Goal: Task Accomplishment & Management: Manage account settings

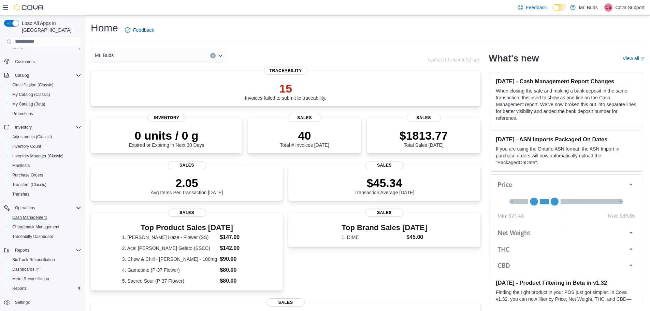
scroll to position [34, 0]
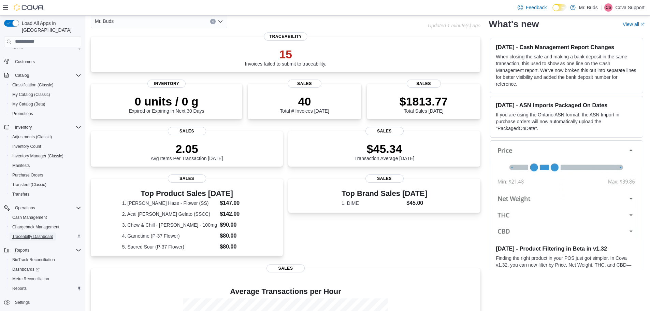
drag, startPoint x: 32, startPoint y: 229, endPoint x: 519, endPoint y: 75, distance: 510.3
click at [32, 234] on span "Traceabilty Dashboard" at bounding box center [32, 236] width 41 height 5
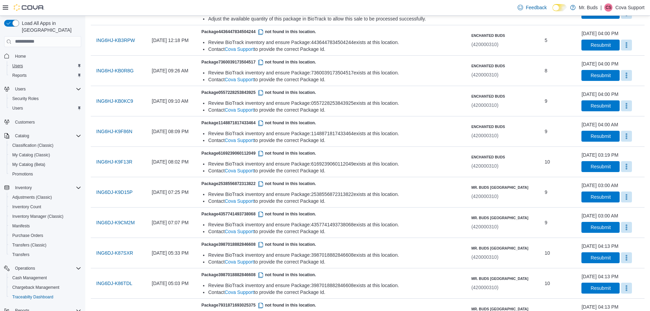
scroll to position [73, 0]
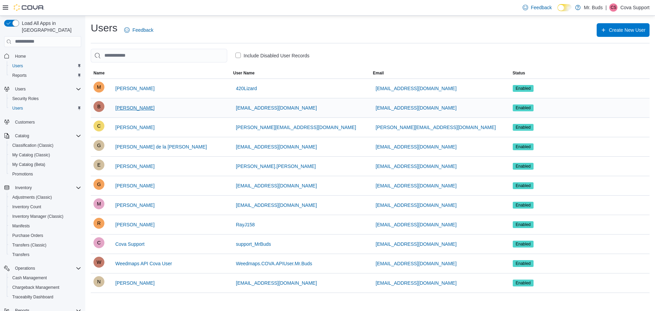
drag, startPoint x: 176, startPoint y: 107, endPoint x: 115, endPoint y: 109, distance: 61.1
click at [115, 109] on div "B Brandon Renteria" at bounding box center [160, 108] width 134 height 14
copy span "Brandon Renteria"
drag, startPoint x: 625, startPoint y: 11, endPoint x: 619, endPoint y: 19, distance: 10.4
click at [625, 11] on p "Cova Support" at bounding box center [634, 7] width 29 height 8
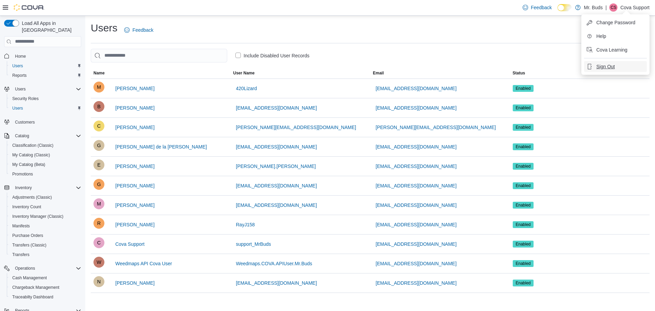
click at [610, 66] on span "Sign Out" at bounding box center [605, 66] width 18 height 7
